Goal: Unclear

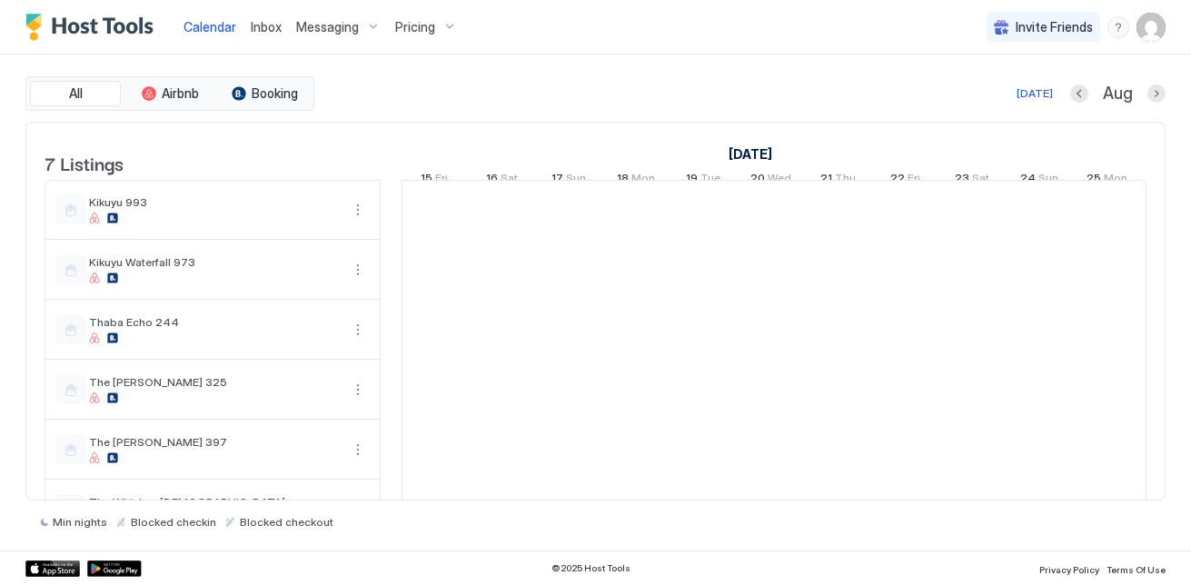
scroll to position [0, 1010]
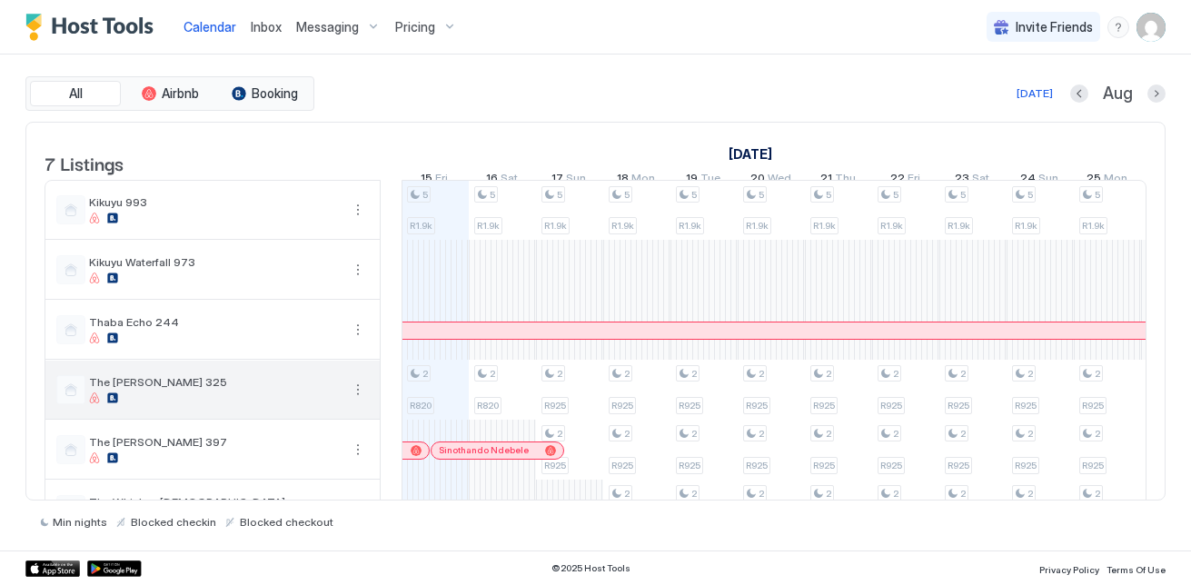
click at [303, 419] on div "The [PERSON_NAME] 325" at bounding box center [212, 390] width 334 height 58
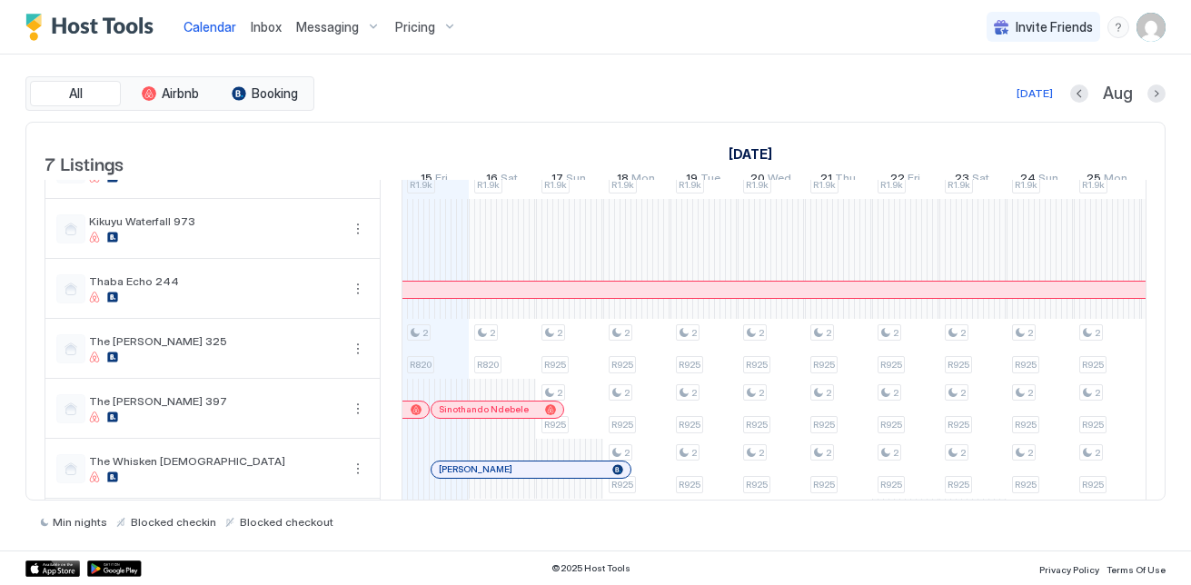
scroll to position [127, 0]
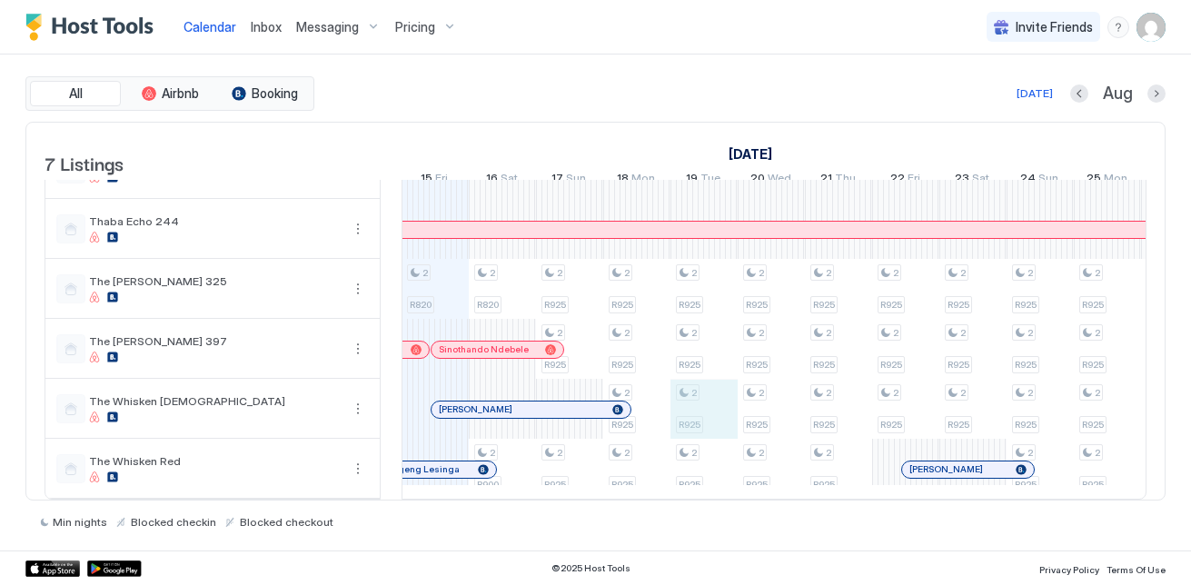
click at [711, 376] on div "5 R1.9k 2 R820 5 R1.9k 2 R820 2 R900 5 R1.9k 2 R925 2 R925 2 R925 5 R1.9k 2 R92…" at bounding box center [1108, 289] width 3430 height 419
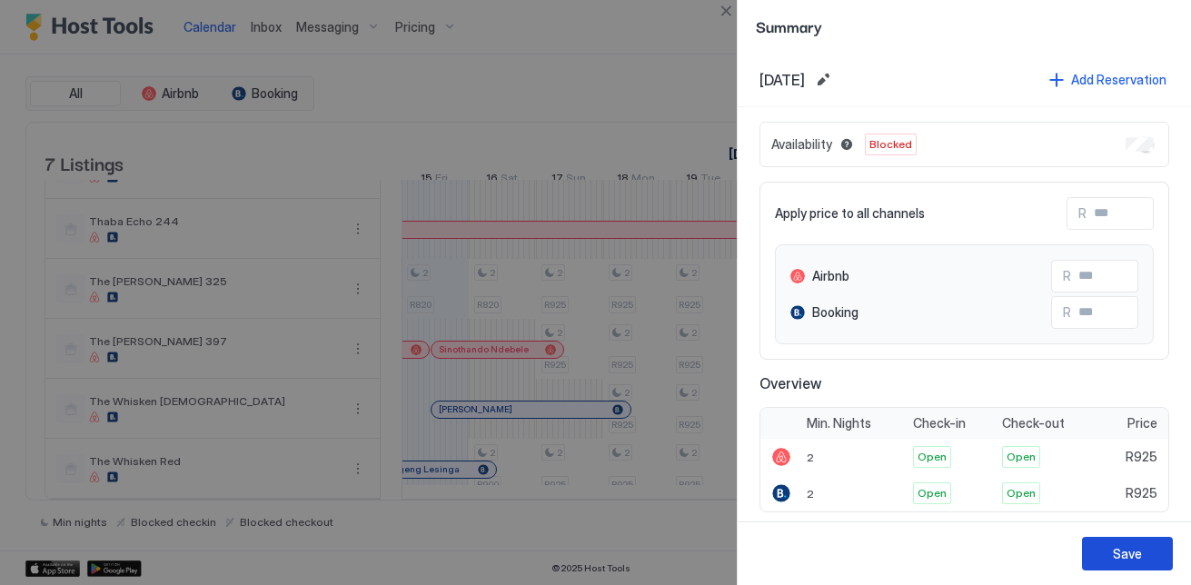
click at [1106, 563] on button "Save" at bounding box center [1127, 554] width 91 height 34
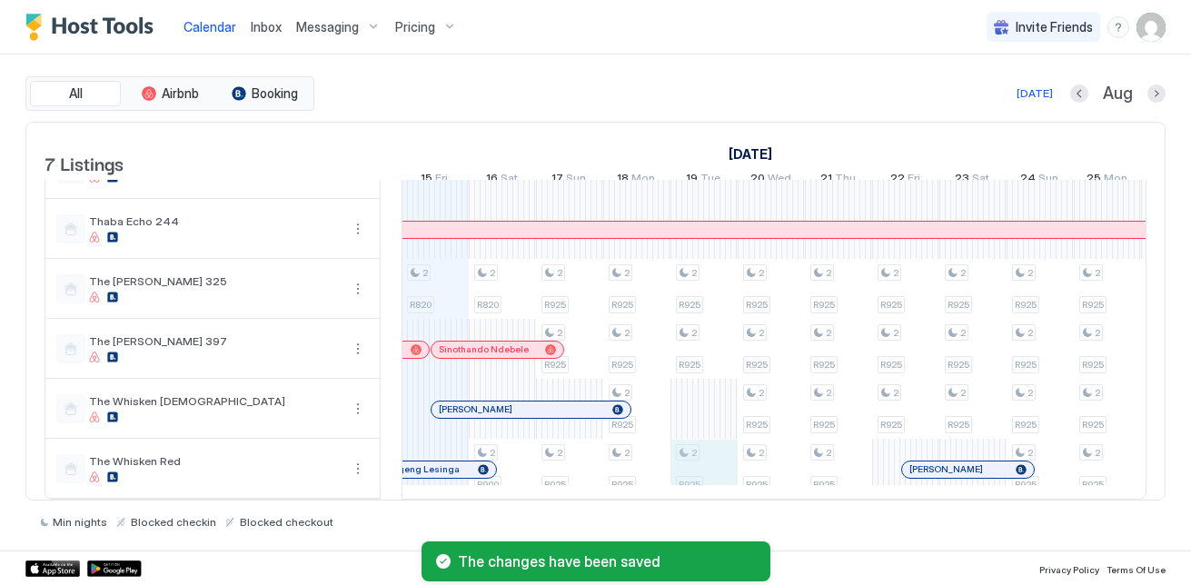
click at [726, 463] on div "5 R1.9k 2 R820 5 R1.9k 2 R820 2 R900 5 R1.9k 2 R925 2 R925 2 R925 5 R1.9k 2 R92…" at bounding box center [1108, 289] width 3430 height 419
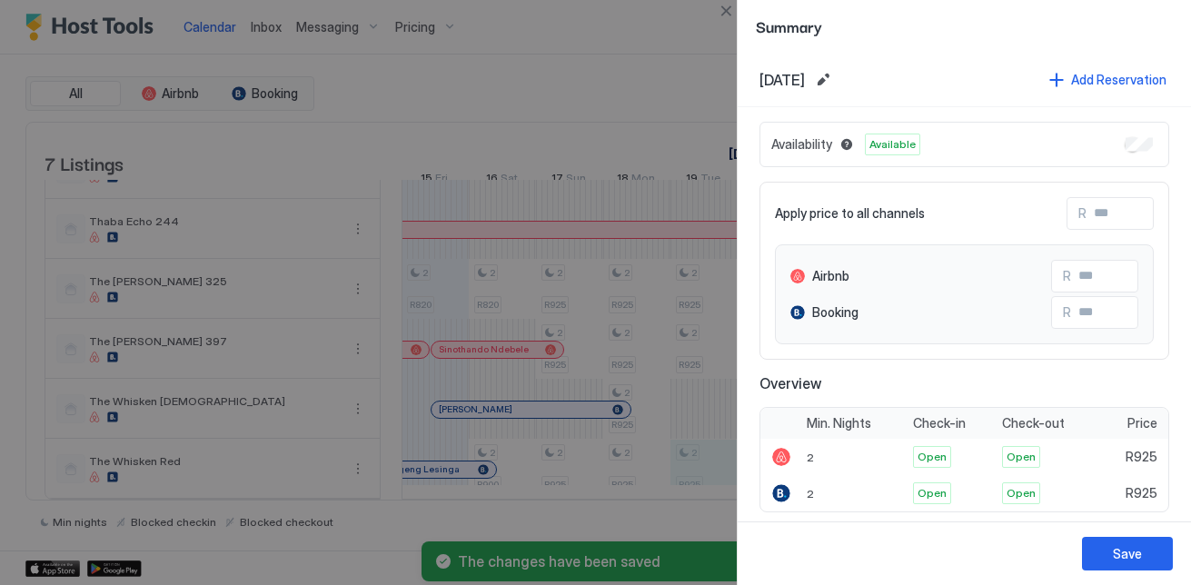
click at [1141, 143] on div "Availability Available" at bounding box center [965, 144] width 410 height 45
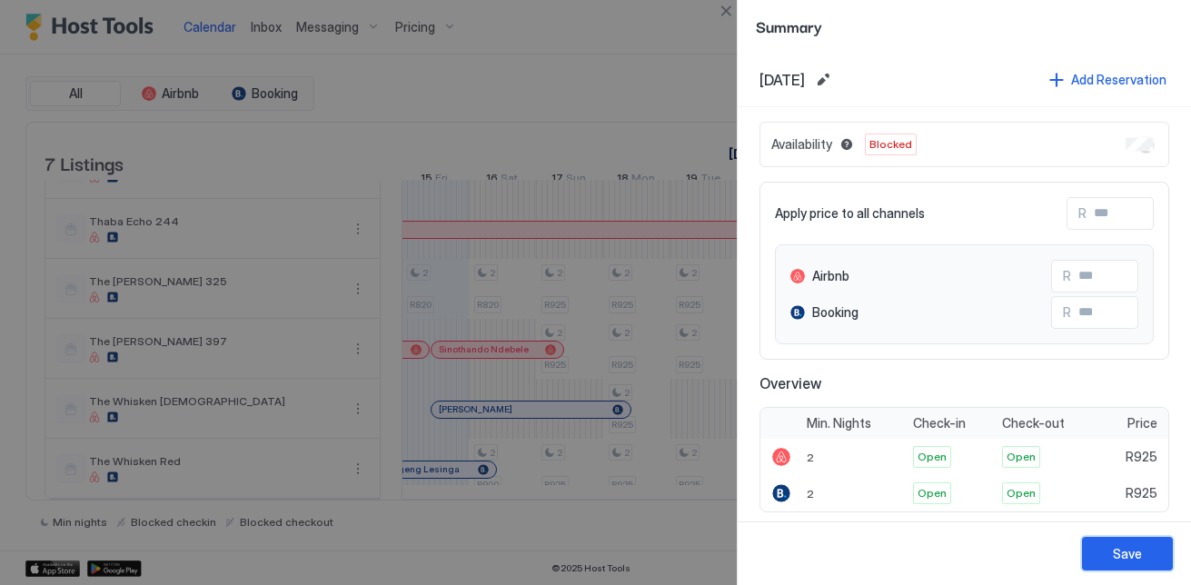
click at [1095, 538] on button "Save" at bounding box center [1127, 554] width 91 height 34
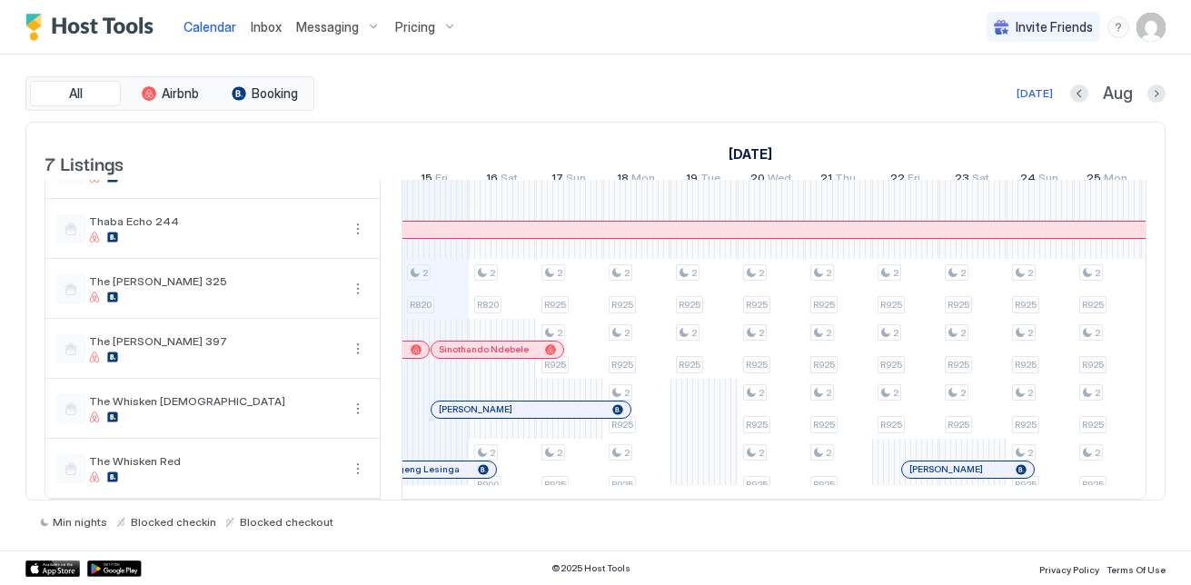
scroll to position [0, 0]
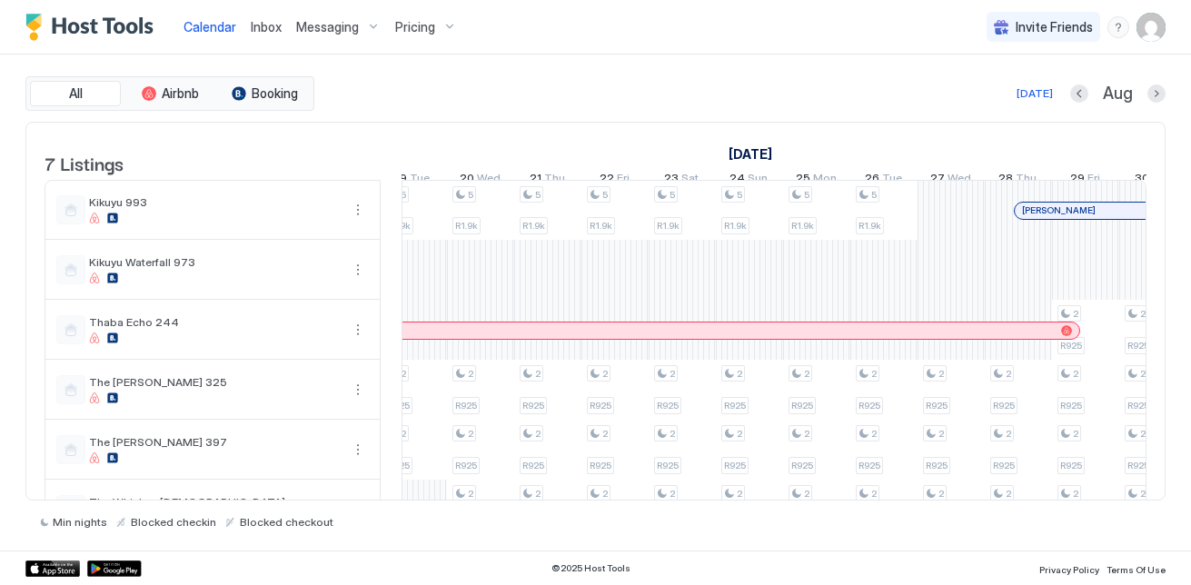
scroll to position [0, 1273]
